Goal: Complete application form

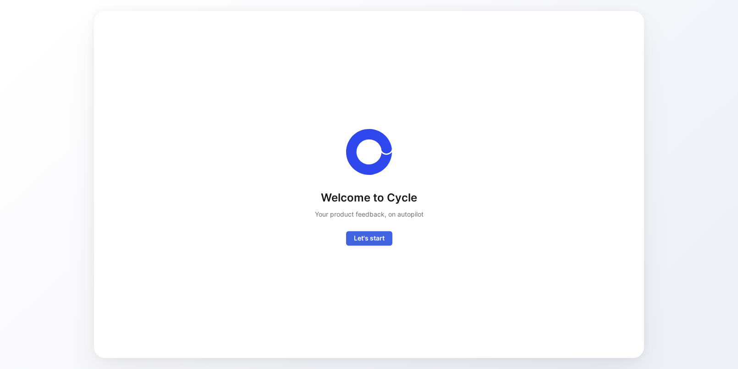
click at [380, 237] on span "Let's start" at bounding box center [369, 238] width 31 height 11
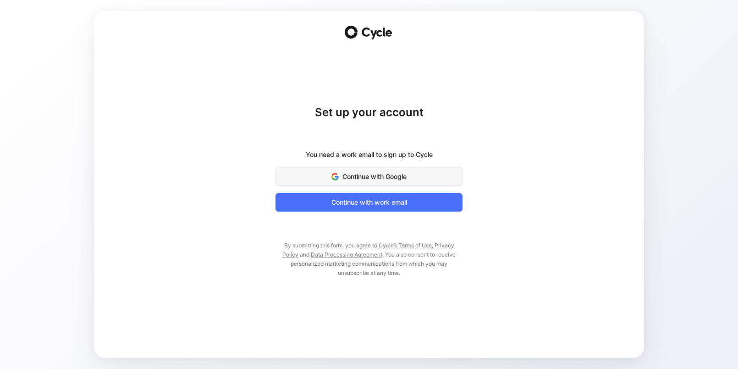
click at [372, 171] on span "Continue with Google" at bounding box center [369, 176] width 164 height 11
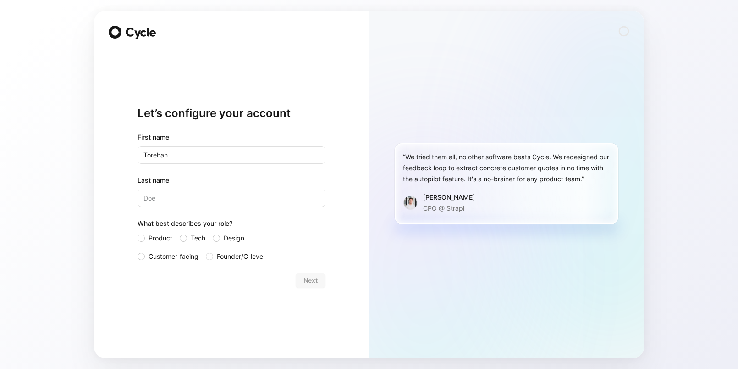
type input "Torehan"
type input "Sharman"
click at [191, 241] on span "Tech" at bounding box center [198, 237] width 15 height 11
click at [180, 232] on input "Tech" at bounding box center [180, 232] width 0 height 0
click at [306, 282] on span "Next" at bounding box center [311, 280] width 14 height 11
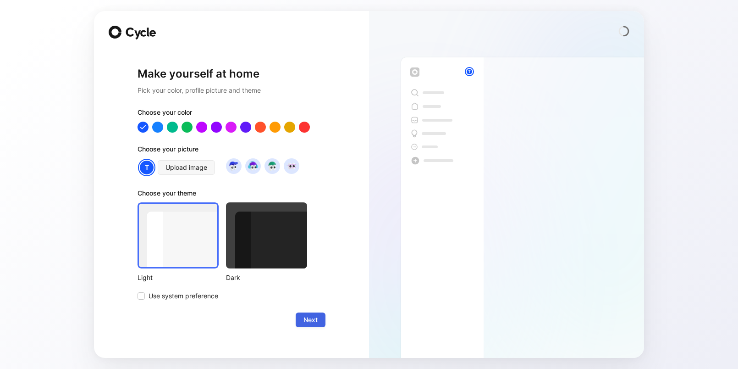
click at [321, 316] on button "Next" at bounding box center [311, 319] width 30 height 15
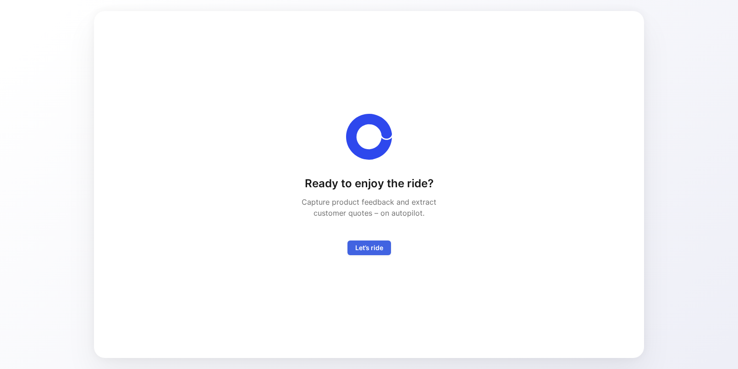
click at [371, 242] on span "Let’s ride" at bounding box center [369, 247] width 28 height 11
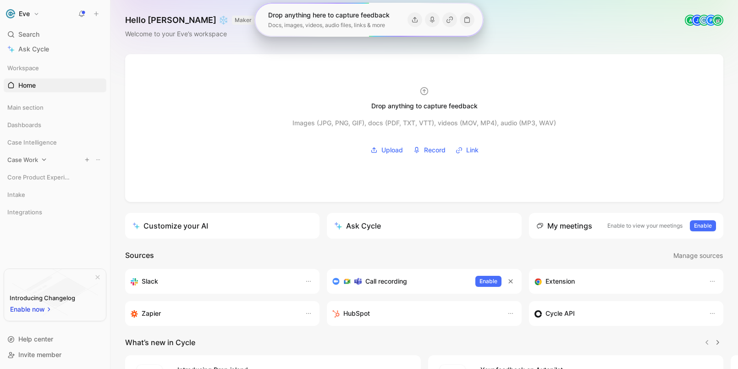
click at [31, 156] on span "Case Work" at bounding box center [22, 159] width 31 height 9
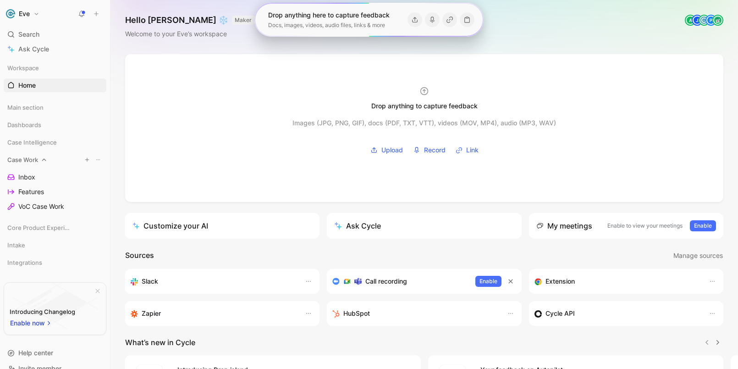
click at [24, 153] on div "Case Work" at bounding box center [55, 160] width 103 height 14
